Goal: Share content: Share content

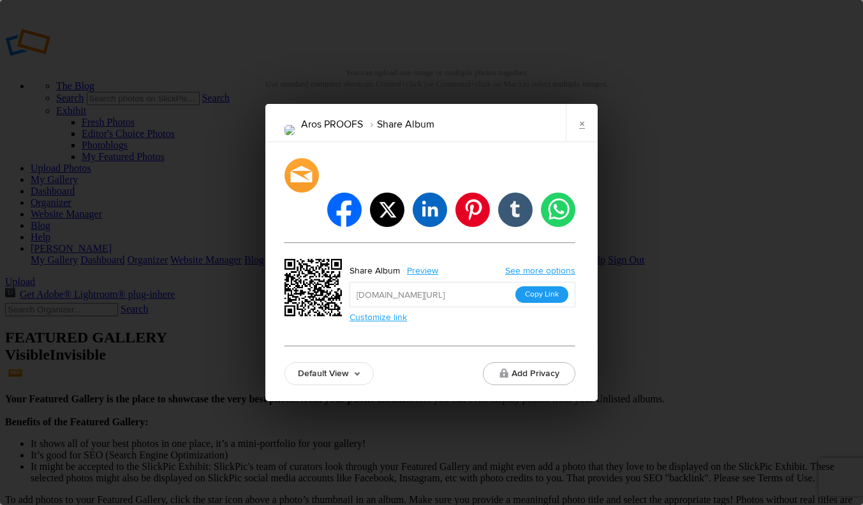
click at [550, 286] on button "Copy Link" at bounding box center [541, 294] width 53 height 17
click at [589, 137] on link "×" at bounding box center [582, 123] width 32 height 38
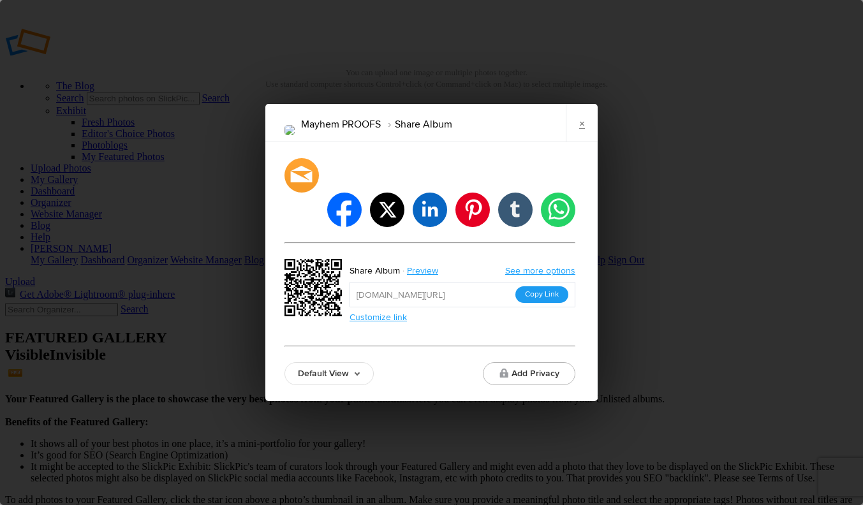
click at [542, 286] on button "Copy Link" at bounding box center [541, 294] width 53 height 17
click at [584, 137] on link "×" at bounding box center [582, 123] width 32 height 38
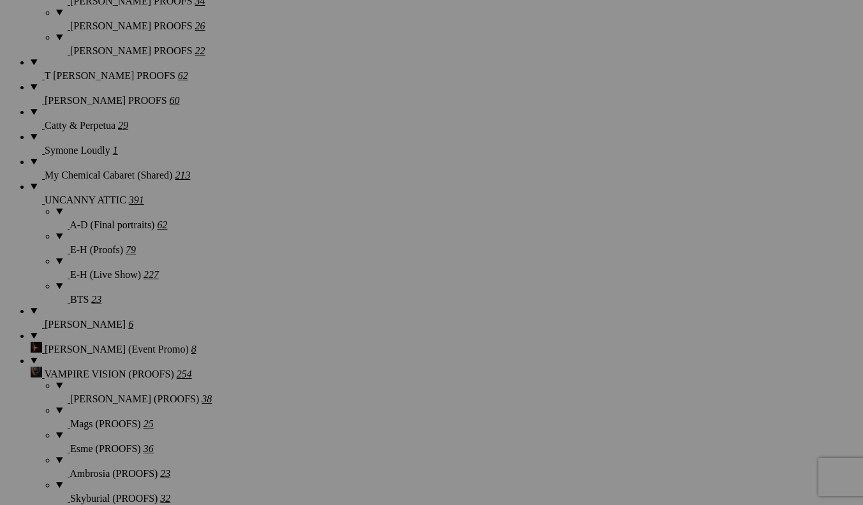
scroll to position [1186, 0]
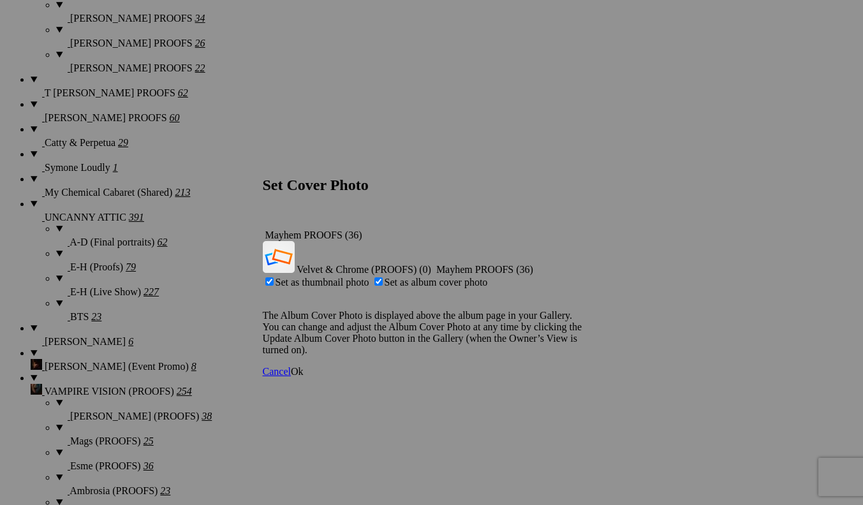
click at [304, 366] on span "Ok" at bounding box center [297, 371] width 13 height 11
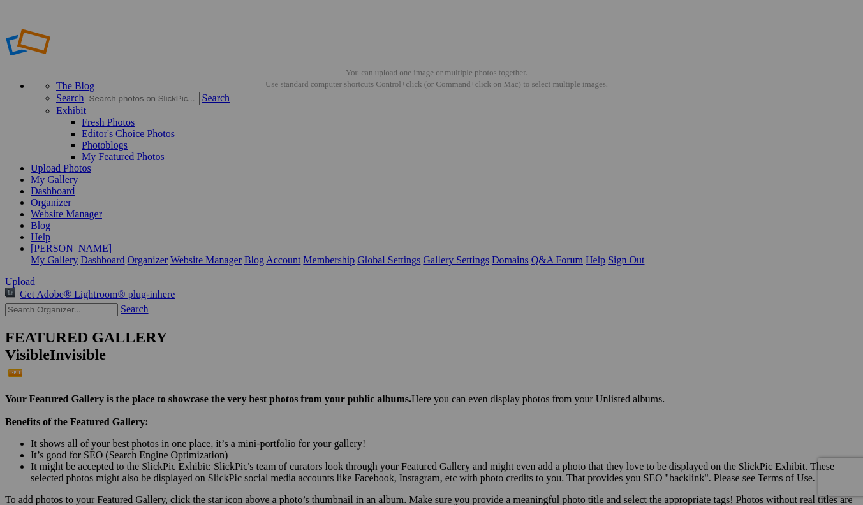
scroll to position [0, 0]
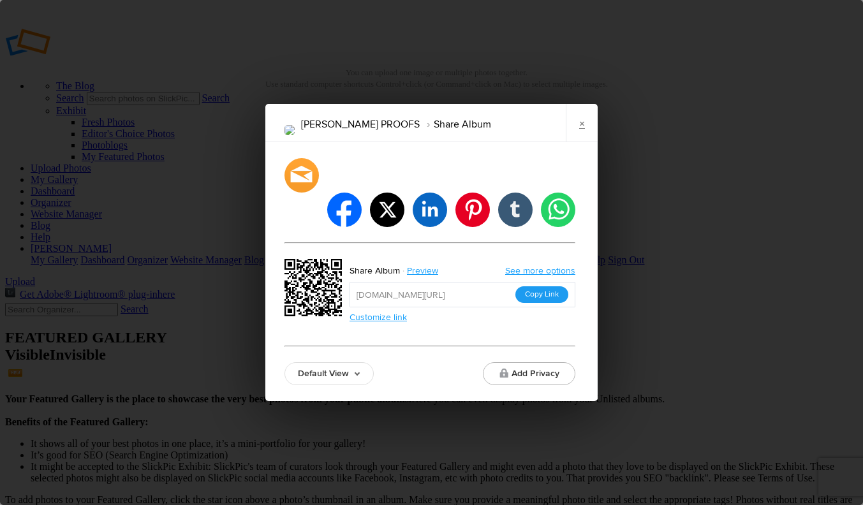
click at [541, 286] on button "Copy Link" at bounding box center [541, 294] width 53 height 17
click at [568, 132] on link "×" at bounding box center [582, 123] width 32 height 38
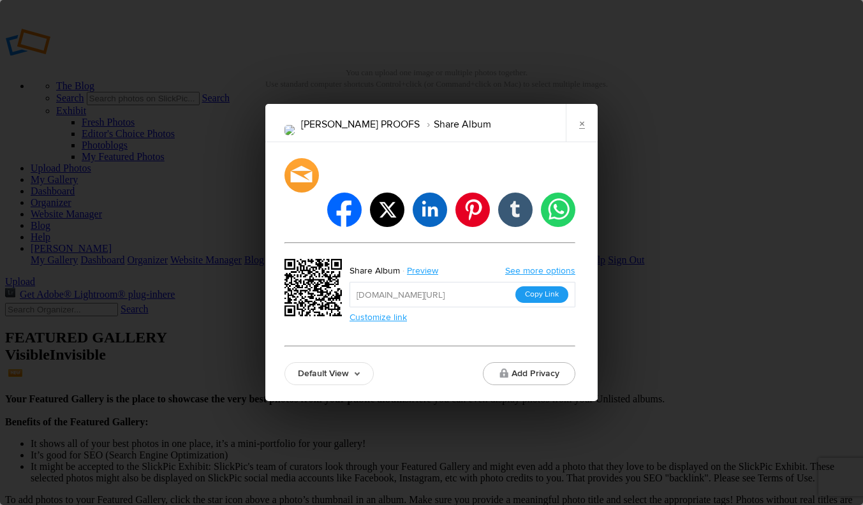
click at [547, 286] on button "Copy Link" at bounding box center [541, 294] width 53 height 17
click at [584, 142] on link "×" at bounding box center [582, 123] width 32 height 38
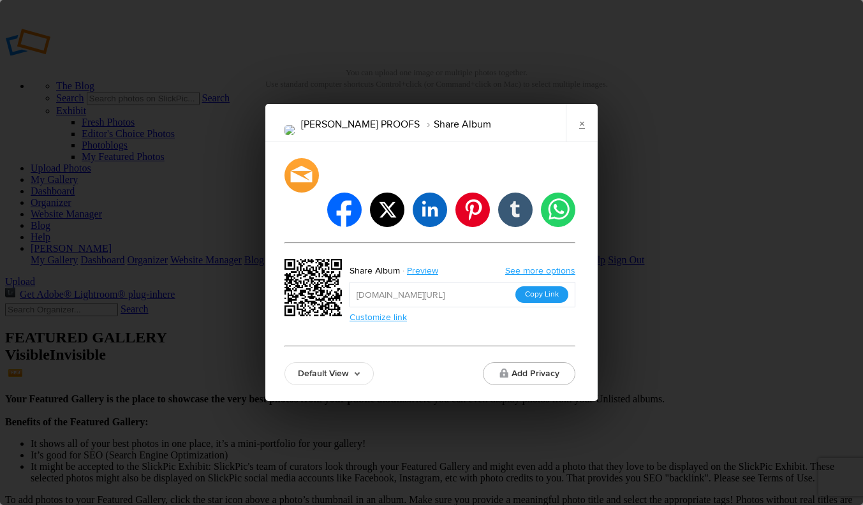
click at [542, 286] on button "Copy Link" at bounding box center [541, 294] width 53 height 17
click at [587, 142] on link "×" at bounding box center [582, 123] width 32 height 38
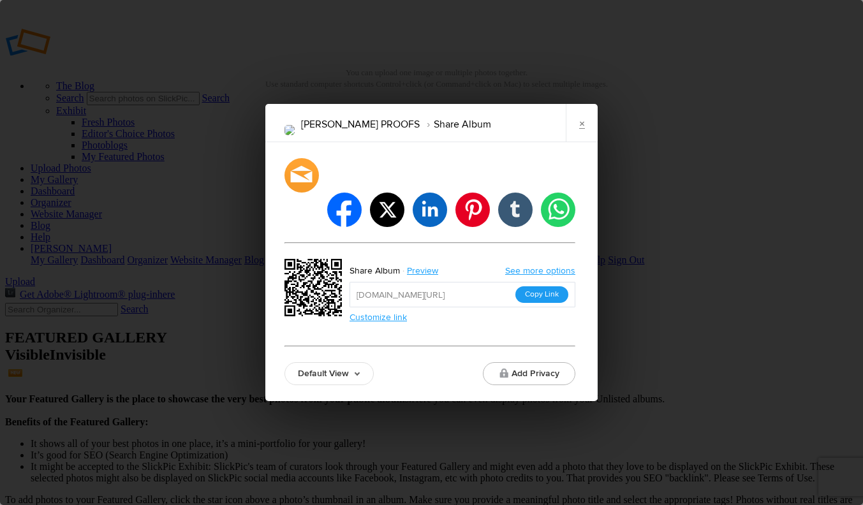
click at [535, 286] on button "Copy Link" at bounding box center [541, 294] width 53 height 17
click at [582, 129] on link "×" at bounding box center [582, 123] width 32 height 38
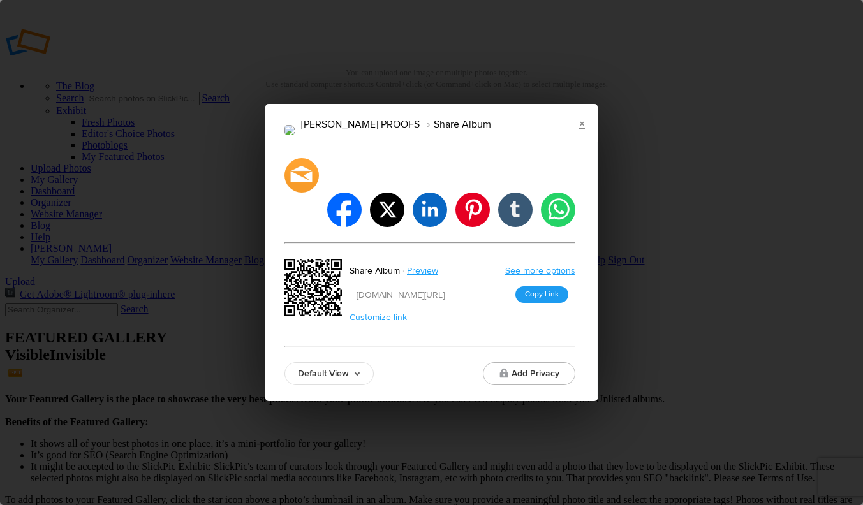
click at [539, 286] on button "Copy Link" at bounding box center [541, 294] width 53 height 17
click at [541, 286] on button "Copy Link" at bounding box center [541, 294] width 53 height 17
click at [582, 142] on link "×" at bounding box center [582, 123] width 32 height 38
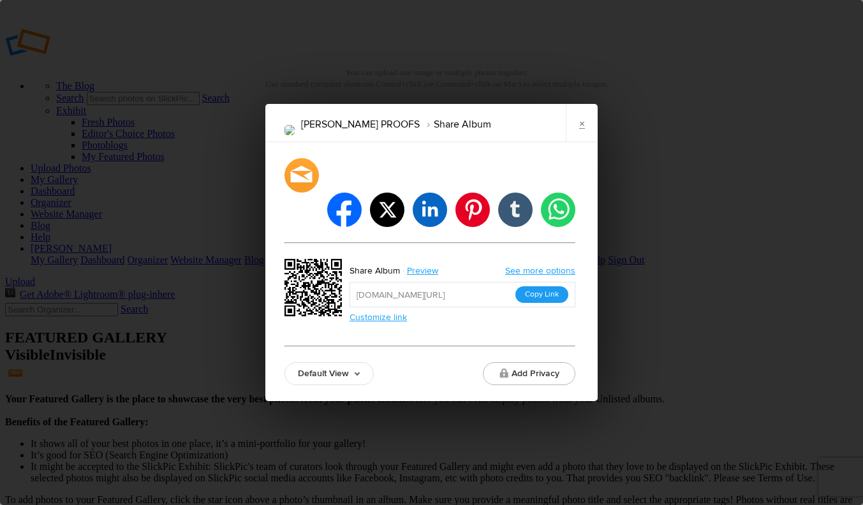
click at [547, 286] on button "Copy Link" at bounding box center [541, 294] width 53 height 17
